Goal: Task Accomplishment & Management: Manage account settings

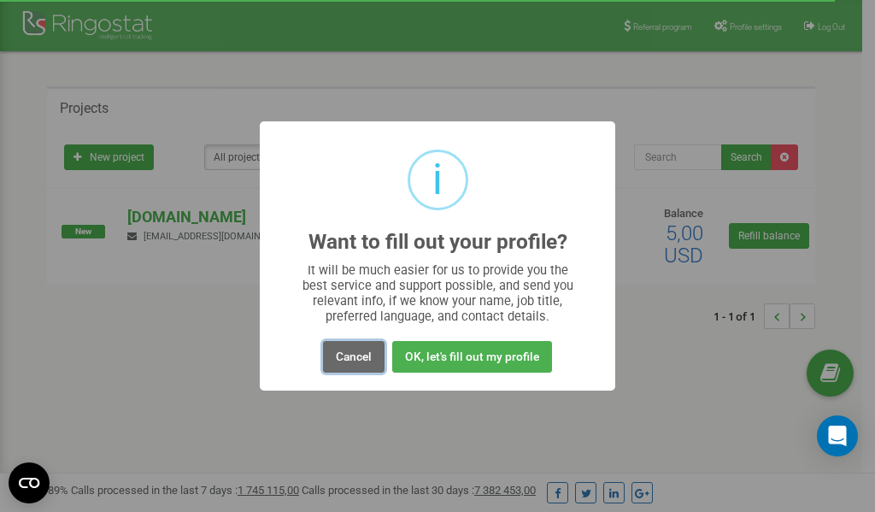
click at [352, 356] on button "Cancel" at bounding box center [354, 357] width 62 height 32
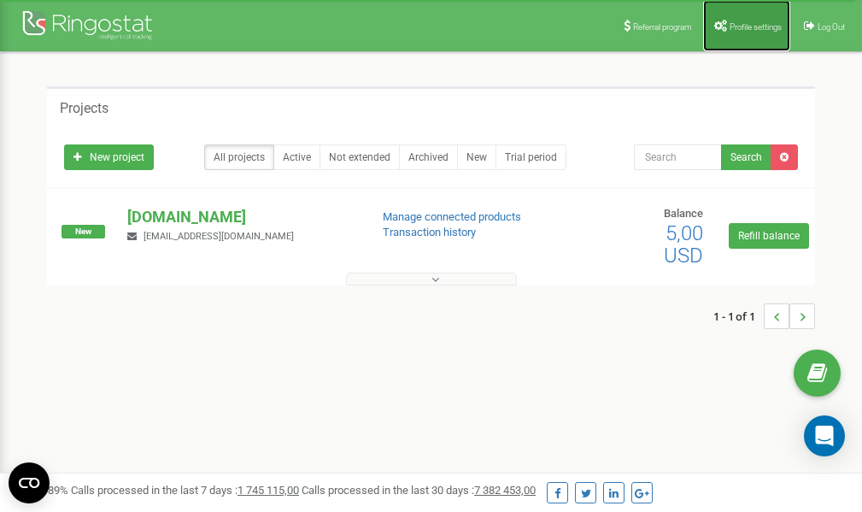
click at [722, 22] on icon at bounding box center [720, 26] width 13 height 12
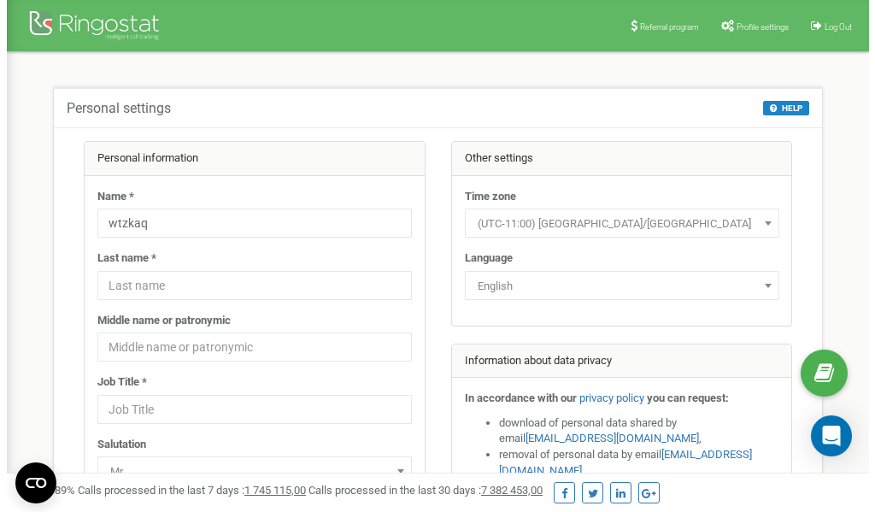
scroll to position [85, 0]
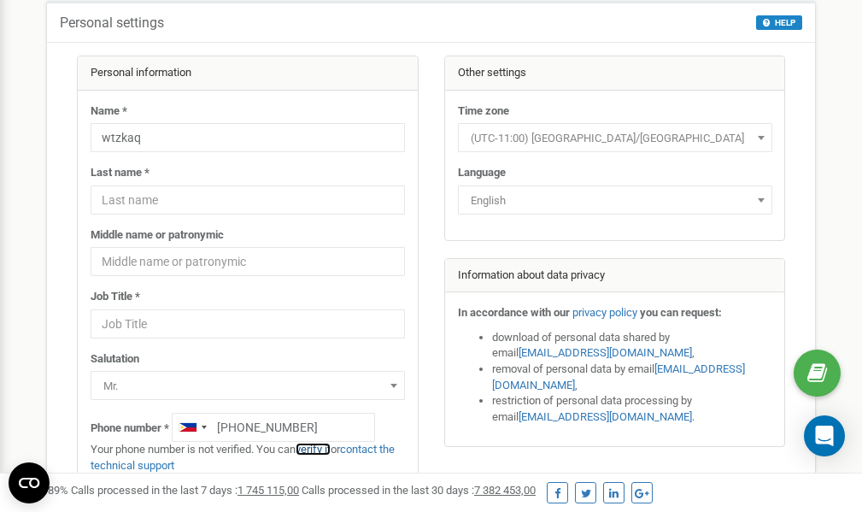
click at [327, 449] on link "verify it" at bounding box center [313, 449] width 35 height 13
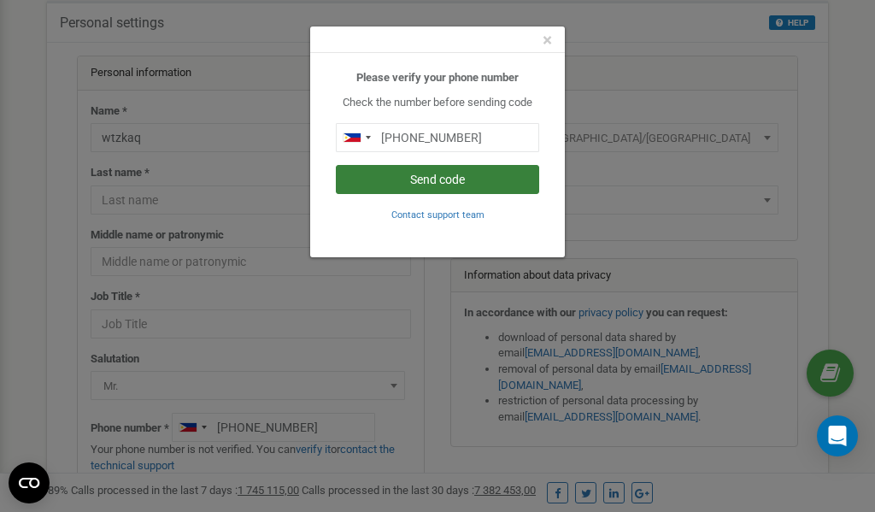
click at [423, 180] on button "Send code" at bounding box center [437, 179] width 203 height 29
